Goal: Transaction & Acquisition: Download file/media

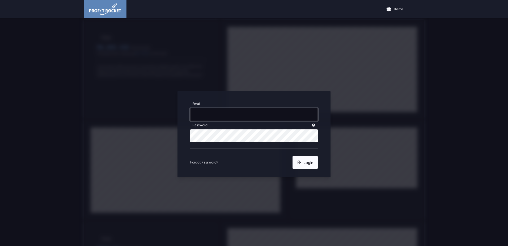
type input "[EMAIL_ADDRESS][DOMAIN_NAME]"
click at [300, 143] on button "Login" at bounding box center [305, 162] width 25 height 13
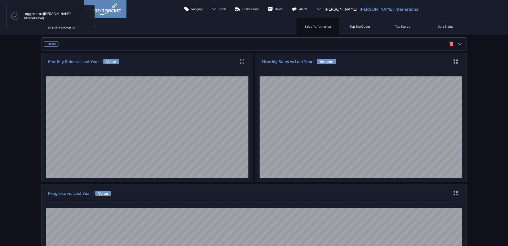
click at [65, 42] on span "Filters" at bounding box center [246, 43] width 404 height 5
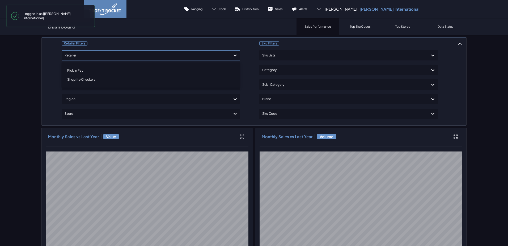
click at [90, 56] on div at bounding box center [146, 56] width 163 height 8
click at [77, 79] on div "Shoprite Checkers" at bounding box center [151, 79] width 174 height 9
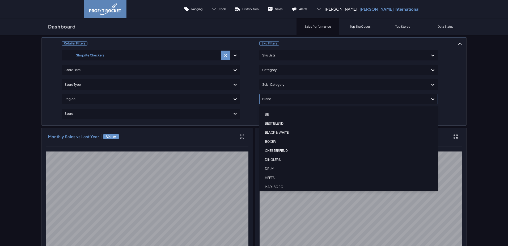
click at [288, 97] on div at bounding box center [343, 99] width 163 height 8
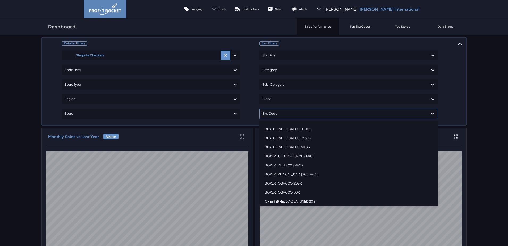
click at [279, 115] on div at bounding box center [343, 114] width 163 height 8
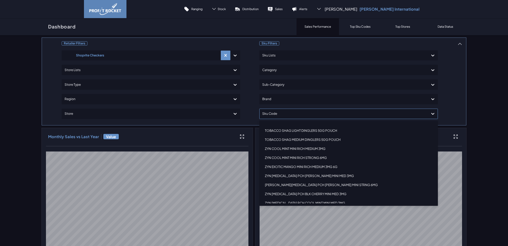
scroll to position [763, 0]
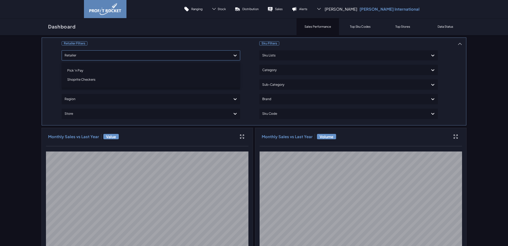
click at [233, 56] on icon at bounding box center [235, 55] width 5 height 5
click at [71, 70] on div "Pick 'n Pay" at bounding box center [151, 70] width 174 height 9
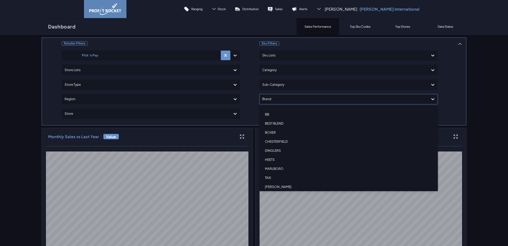
click at [269, 99] on div at bounding box center [343, 99] width 163 height 8
click at [284, 143] on div "VEEV ONE STARTER KIT" at bounding box center [349, 173] width 174 height 9
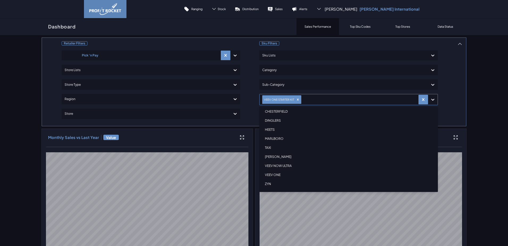
click at [282, 143] on div "VEEV NOW ULTRA" at bounding box center [349, 165] width 174 height 9
click at [271, 143] on div "VEEV ONE" at bounding box center [349, 174] width 174 height 9
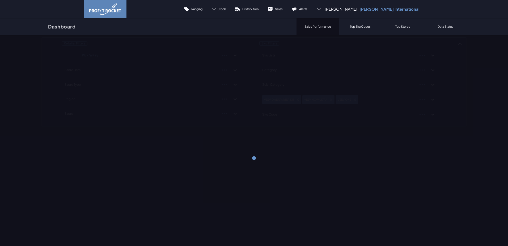
click at [324, 107] on div "Retailer Filters Pick 'n Pay Store Lists Store Type Region Store Sku Filters Sk…" at bounding box center [253, 81] width 425 height 89
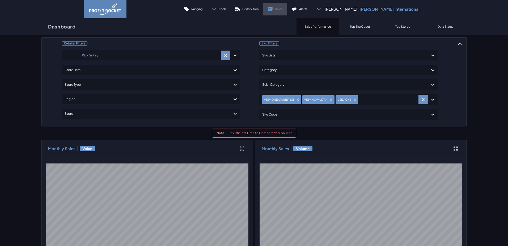
click at [287, 10] on link "Sales" at bounding box center [275, 9] width 24 height 13
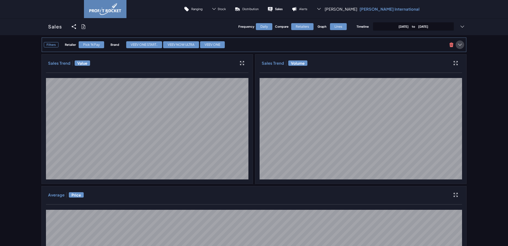
click at [324, 47] on icon at bounding box center [460, 44] width 5 height 5
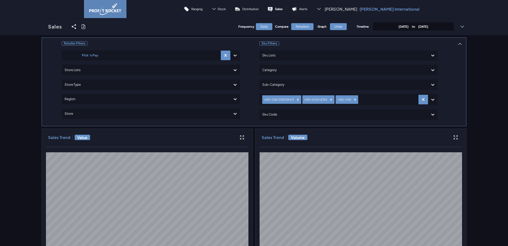
drag, startPoint x: 84, startPoint y: 23, endPoint x: 82, endPoint y: 34, distance: 11.0
drag, startPoint x: 82, startPoint y: 34, endPoint x: 81, endPoint y: 26, distance: 7.4
click at [81, 26] on icon at bounding box center [83, 26] width 5 height 5
click at [41, 27] on input "checkbox" at bounding box center [41, 27] width 0 height 0
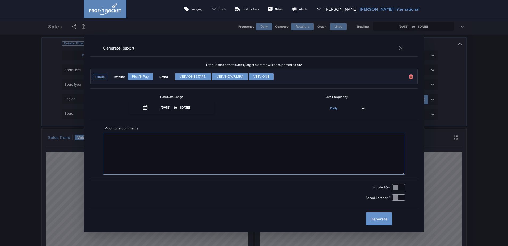
click at [324, 143] on input "checkbox" at bounding box center [399, 187] width 13 height 6
checkbox input "true"
click at [324, 143] on label "Generate" at bounding box center [379, 218] width 26 height 13
click at [41, 27] on input "checkbox" at bounding box center [41, 27] width 0 height 0
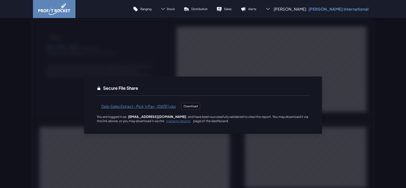
click at [120, 105] on span "Daily Sales Extract - Pick 'n Pay - 7 Oct 2025.xlsx" at bounding box center [139, 106] width 84 height 13
